Goal: Task Accomplishment & Management: Use online tool/utility

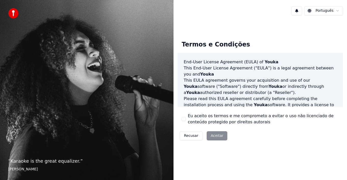
click at [214, 136] on div "Recusar Aceitar" at bounding box center [203, 135] width 52 height 13
click at [212, 136] on div "Recusar Aceitar" at bounding box center [203, 135] width 52 height 13
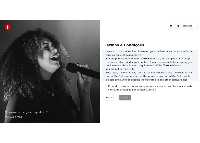
scroll to position [338, 0]
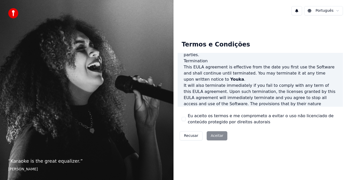
click at [212, 137] on div "Recusar Aceitar" at bounding box center [203, 135] width 52 height 13
click at [212, 138] on div "Recusar Aceitar" at bounding box center [203, 135] width 52 height 13
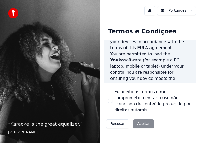
click at [144, 118] on div "Recusar Aceitar" at bounding box center [130, 123] width 52 height 13
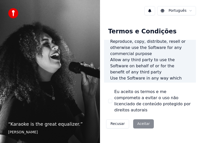
scroll to position [649, 0]
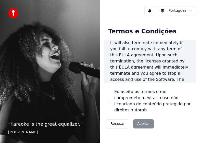
click at [128, 118] on div "Recusar Aceitar" at bounding box center [130, 123] width 52 height 13
click at [139, 118] on div "Recusar Aceitar" at bounding box center [130, 123] width 52 height 13
click at [145, 117] on div "Recusar Aceitar" at bounding box center [130, 123] width 52 height 13
click at [143, 117] on div "Recusar Aceitar" at bounding box center [130, 123] width 52 height 13
click at [141, 118] on div "Recusar Aceitar" at bounding box center [130, 123] width 52 height 13
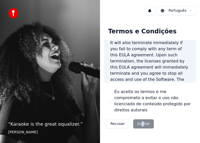
click at [141, 118] on div "Recusar Aceitar" at bounding box center [130, 123] width 52 height 13
click at [142, 117] on div "Recusar Aceitar" at bounding box center [130, 123] width 52 height 13
click at [143, 117] on div "Recusar Aceitar" at bounding box center [130, 123] width 52 height 13
click at [189, 10] on html "“ Karaoke is the great equalizer. ” Aisha Tyler Português Termos e Condições En…" at bounding box center [100, 71] width 200 height 143
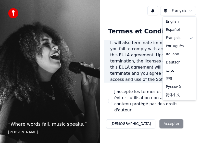
click at [181, 11] on html "“ Where words fail, music speaks. ” Hans Christian Andersen Français Termes et …" at bounding box center [100, 71] width 200 height 143
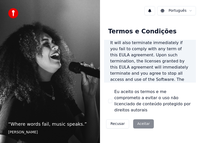
drag, startPoint x: 146, startPoint y: 123, endPoint x: 147, endPoint y: 119, distance: 4.5
click at [146, 123] on div "Recusar Aceitar" at bounding box center [130, 123] width 52 height 13
click at [146, 117] on div "Recusar Aceitar" at bounding box center [130, 123] width 52 height 13
click at [145, 117] on div "Recusar Aceitar" at bounding box center [130, 123] width 52 height 13
click at [141, 119] on div "Recusar Aceitar" at bounding box center [130, 123] width 52 height 13
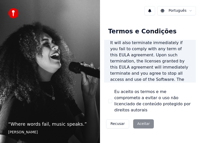
click at [117, 119] on button "Recusar" at bounding box center [117, 123] width 23 height 9
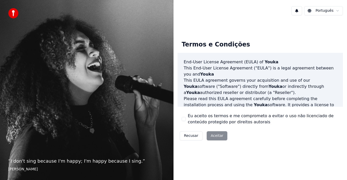
click at [209, 130] on div "Recusar Aceitar" at bounding box center [203, 135] width 52 height 13
click at [211, 136] on div "Recusar Aceitar" at bounding box center [203, 135] width 52 height 13
click at [17, 168] on footer "[PERSON_NAME]" at bounding box center [86, 168] width 157 height 5
click at [65, 156] on div "“ I don't sing because I'm happy; I'm happy because I sing. ” [PERSON_NAME]" at bounding box center [86, 90] width 173 height 180
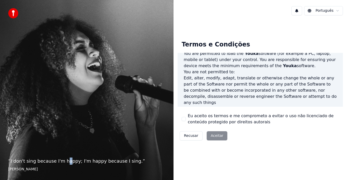
scroll to position [338, 0]
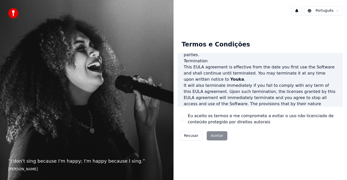
click at [277, 121] on label "Eu aceito os termos e me comprometo a evitar o uso não licenciado de conteúdo p…" at bounding box center [263, 119] width 151 height 12
click at [186, 121] on button "Eu aceito os termos e me comprometo a evitar o uso não licenciado de conteúdo p…" at bounding box center [184, 119] width 4 height 4
click at [213, 135] on button "Aceitar" at bounding box center [217, 135] width 21 height 9
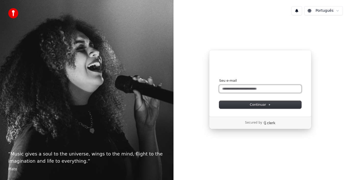
click at [269, 92] on input "Seu e-mail" at bounding box center [260, 89] width 82 height 8
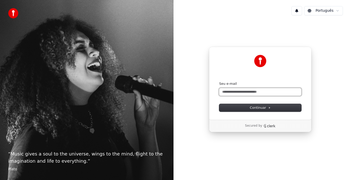
click at [254, 93] on input "Seu e-mail" at bounding box center [260, 92] width 82 height 8
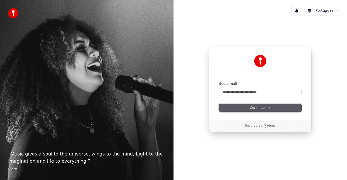
click at [267, 109] on span "Continuar" at bounding box center [260, 107] width 21 height 5
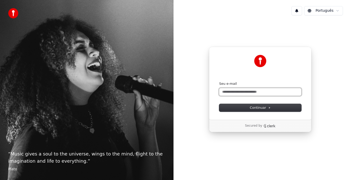
click at [251, 94] on input "Seu e-mail" at bounding box center [260, 92] width 82 height 8
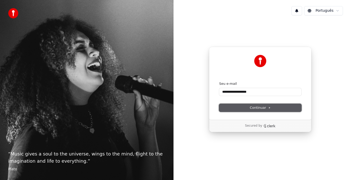
click at [243, 108] on button "Continuar" at bounding box center [260, 108] width 82 height 8
type input "**********"
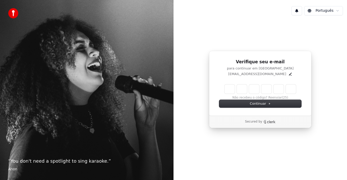
click at [254, 92] on input "Enter verification code" at bounding box center [259, 88] width 71 height 9
type input "******"
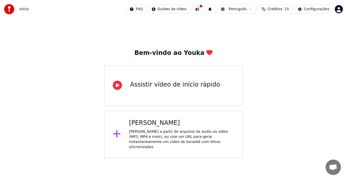
click at [116, 88] on icon at bounding box center [117, 85] width 9 height 9
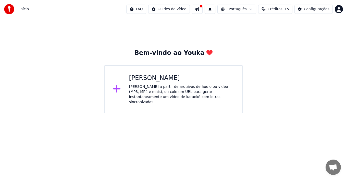
click at [132, 89] on div "Crie karaokê a partir de arquivos de áudio ou vídeo (MP3, MP4 e mais), ou cole …" at bounding box center [181, 94] width 105 height 20
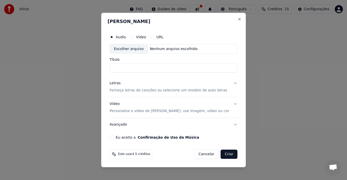
click at [146, 37] on label "Vídeo" at bounding box center [141, 37] width 10 height 4
click at [134, 37] on button "Vídeo" at bounding box center [132, 37] width 4 height 4
click at [163, 35] on label "URL" at bounding box center [159, 37] width 7 height 4
click at [154, 35] on button "URL" at bounding box center [152, 37] width 4 height 4
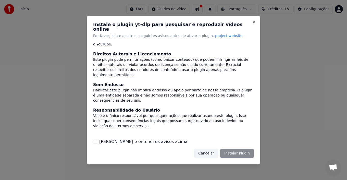
scroll to position [44, 0]
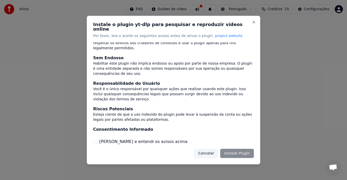
click at [95, 141] on button "Li e entendi os avisos acima" at bounding box center [95, 141] width 4 height 4
click at [236, 150] on button "Instalar Plugin" at bounding box center [237, 153] width 34 height 9
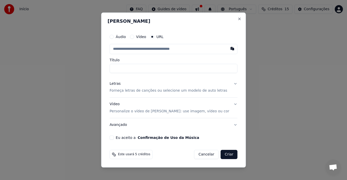
click at [150, 47] on input "text" at bounding box center [174, 49] width 128 height 10
click at [157, 51] on input "text" at bounding box center [174, 49] width 128 height 10
paste input "**********"
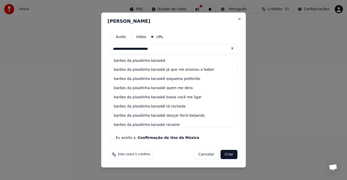
type input "**********"
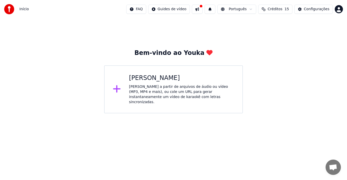
click at [141, 89] on div "Crie karaokê a partir de arquivos de áudio ou vídeo (MP3, MP4 e mais), ou cole …" at bounding box center [181, 94] width 105 height 20
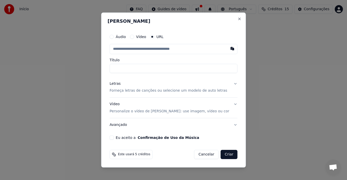
click at [150, 51] on input "text" at bounding box center [174, 49] width 128 height 10
paste input "**********"
type input "**********"
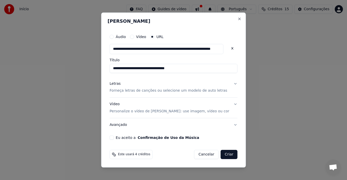
type input "**********"
click at [222, 155] on button "Criar" at bounding box center [229, 154] width 17 height 9
type input "**********"
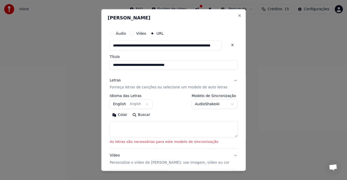
scroll to position [25, 0]
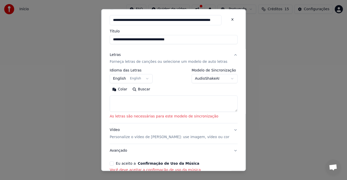
click at [194, 108] on textarea at bounding box center [174, 103] width 128 height 16
click at [142, 89] on button "Buscar" at bounding box center [141, 89] width 23 height 8
click at [148, 80] on button "English English" at bounding box center [131, 78] width 43 height 9
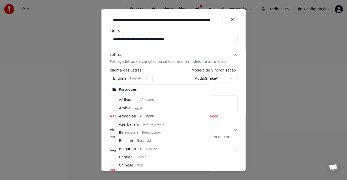
scroll to position [41, 0]
select select "**"
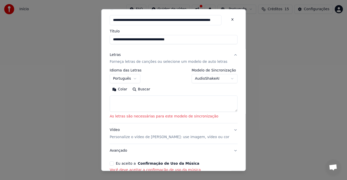
click at [149, 91] on button "Buscar" at bounding box center [141, 89] width 23 height 8
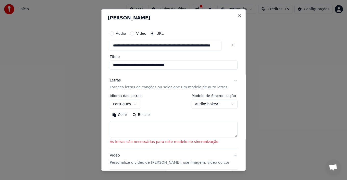
scroll to position [0, 0]
click at [149, 36] on div "Áudio Vídeo URL" at bounding box center [174, 33] width 128 height 10
click at [145, 32] on label "Vídeo" at bounding box center [141, 33] width 10 height 4
click at [134, 32] on button "Vídeo" at bounding box center [132, 33] width 4 height 4
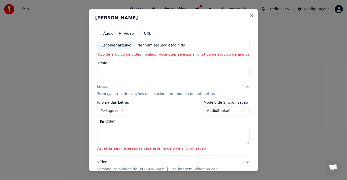
click at [131, 32] on label "Vídeo" at bounding box center [129, 33] width 10 height 4
click at [122, 32] on button "Vídeo" at bounding box center [120, 33] width 4 height 4
click at [207, 53] on p "Tipo de arquivo de vídeo inválido. Você quer selecionar um tipo de arquivo de á…" at bounding box center [173, 54] width 152 height 5
click at [141, 59] on div "Áudio Vídeo URL Escolher arquivo Nenhum arquivo escolhido Tipo de arquivo de ví…" at bounding box center [173, 52] width 152 height 48
click at [164, 44] on div "Nenhum arquivo escolhido" at bounding box center [161, 45] width 52 height 5
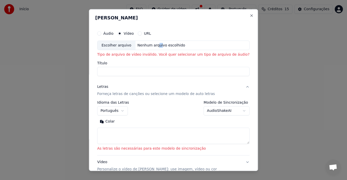
click at [176, 94] on p "Forneça letras de canções ou selecione um modelo de auto letras" at bounding box center [156, 93] width 118 height 5
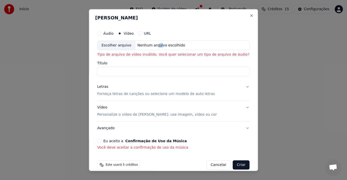
click at [176, 94] on p "Forneça letras de canções ou selecione um modelo de auto letras" at bounding box center [156, 93] width 118 height 5
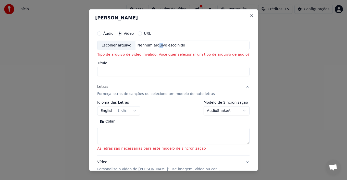
click at [176, 94] on p "Forneça letras de canções ou selecione um modelo de auto letras" at bounding box center [156, 93] width 118 height 5
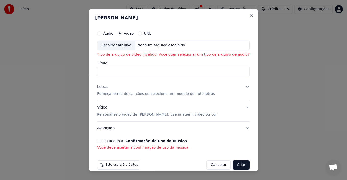
click at [157, 37] on div "Áudio Vídeo URL" at bounding box center [173, 33] width 152 height 10
click at [155, 36] on div "Áudio Vídeo URL" at bounding box center [173, 33] width 152 height 10
click at [151, 33] on label "URL" at bounding box center [147, 33] width 7 height 4
click at [142, 33] on button "URL" at bounding box center [140, 33] width 4 height 4
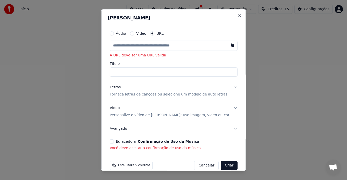
click at [166, 94] on p "Forneça letras de canções ou selecione um modelo de auto letras" at bounding box center [169, 94] width 118 height 5
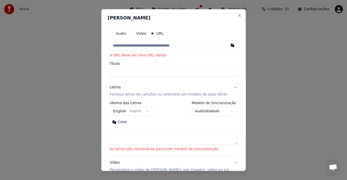
click at [130, 112] on button "English English" at bounding box center [131, 111] width 43 height 9
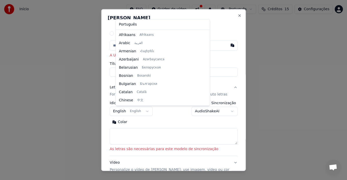
scroll to position [41, 0]
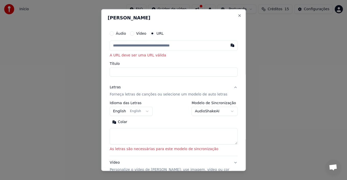
click at [146, 113] on body "**********" at bounding box center [173, 56] width 347 height 113
click at [144, 111] on body "**********" at bounding box center [173, 56] width 347 height 113
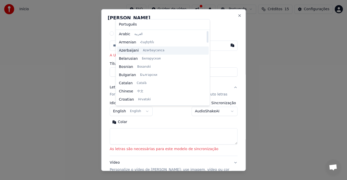
scroll to position [0, 0]
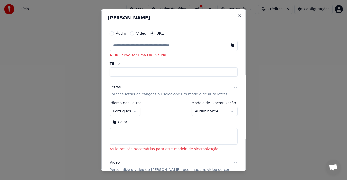
click at [204, 108] on body "**********" at bounding box center [173, 56] width 347 height 113
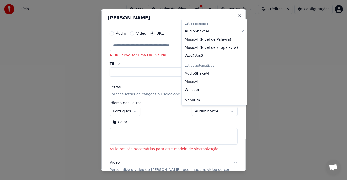
click at [204, 109] on body "**********" at bounding box center [173, 56] width 347 height 113
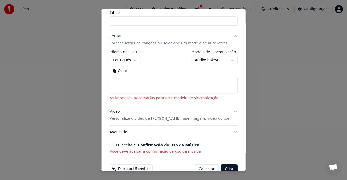
scroll to position [62, 0]
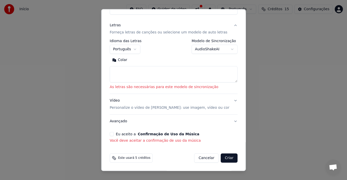
click at [114, 133] on button "Eu aceito a Confirmação de Uso da Música" at bounding box center [112, 134] width 4 height 4
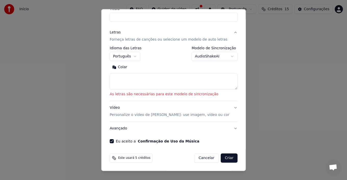
click at [221, 160] on button "Criar" at bounding box center [229, 157] width 17 height 9
select select "**"
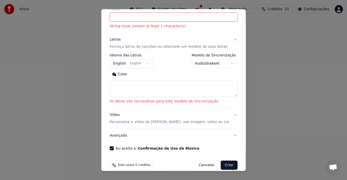
scroll to position [4, 0]
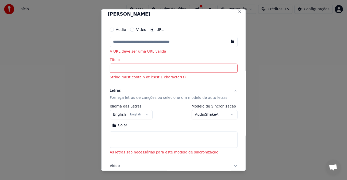
click at [150, 71] on input "Título" at bounding box center [174, 67] width 128 height 9
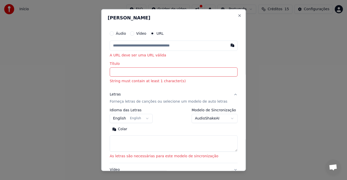
click at [160, 43] on input "text" at bounding box center [174, 45] width 128 height 10
paste input "**********"
type input "**********"
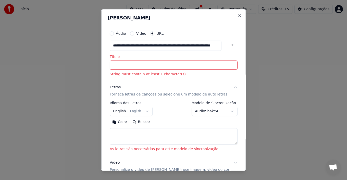
type input "**********"
click at [193, 83] on button "Letras Forneça letras de canções ou selecione um modelo de auto letras" at bounding box center [174, 91] width 128 height 20
type input "**********"
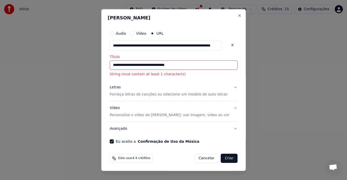
click at [221, 158] on button "Criar" at bounding box center [229, 157] width 17 height 9
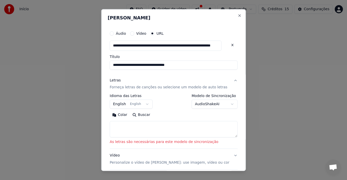
click at [187, 141] on p "As letras são necessárias para este modelo de sincronização" at bounding box center [174, 141] width 128 height 5
click at [195, 130] on textarea at bounding box center [174, 129] width 128 height 16
click at [147, 115] on button "Buscar" at bounding box center [141, 115] width 23 height 8
click at [142, 126] on textarea at bounding box center [174, 129] width 128 height 16
click at [237, 17] on button "Close" at bounding box center [239, 15] width 4 height 4
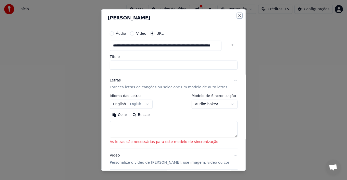
select select
